Goal: Entertainment & Leisure: Consume media (video, audio)

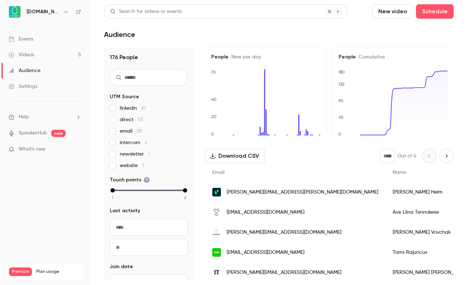
click at [69, 49] on link "Videos 5" at bounding box center [45, 55] width 90 height 16
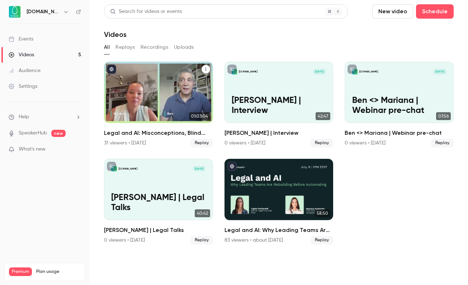
click at [156, 107] on div "Legal and AI: Misconceptions, Blind Spots, and What Comes Next" at bounding box center [158, 92] width 109 height 61
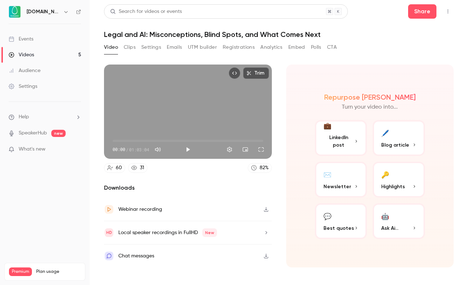
click at [315, 49] on button "Polls" at bounding box center [316, 47] width 10 height 11
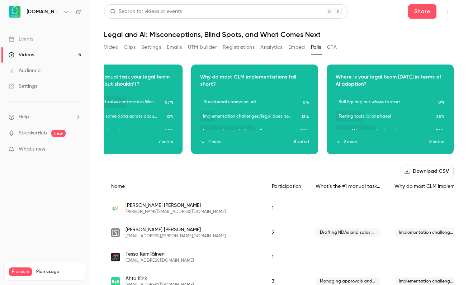
scroll to position [0, 48]
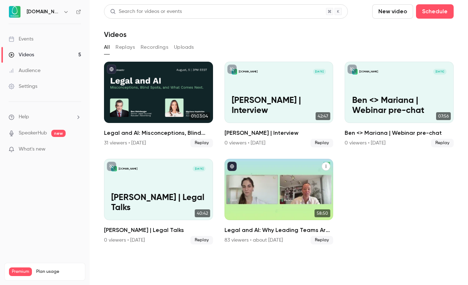
click at [259, 178] on div "Legal and AI: Why Leading Teams Are Rebuilding Before Automating" at bounding box center [279, 189] width 109 height 61
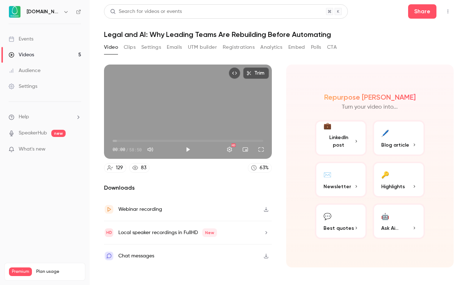
click at [321, 45] on button "Polls" at bounding box center [316, 47] width 10 height 11
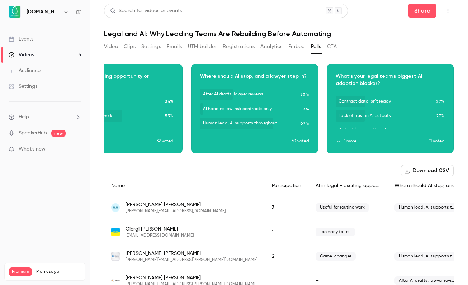
scroll to position [1, 0]
